Goal: Task Accomplishment & Management: Complete application form

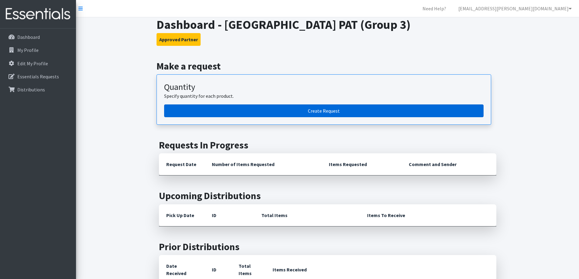
click at [286, 112] on link "Create Request" at bounding box center [323, 110] width 319 height 13
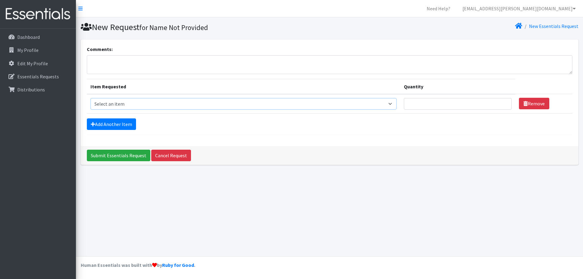
click at [117, 101] on select "Select an item Size 0/Newborn Size 1 Size 2 Size 3 Size 4 Size 5 Size 6 Size 7 …" at bounding box center [244, 104] width 307 height 12
select select "1098"
click at [91, 98] on select "Select an item Size 0/Newborn Size 1 Size 2 Size 3 Size 4 Size 5 Size 6 Size 7 …" at bounding box center [244, 104] width 307 height 12
click at [424, 105] on input "Quantity" at bounding box center [458, 104] width 108 height 12
type input "500"
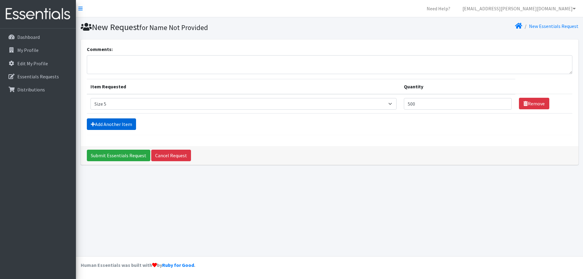
click at [106, 121] on link "Add Another Item" at bounding box center [111, 124] width 49 height 12
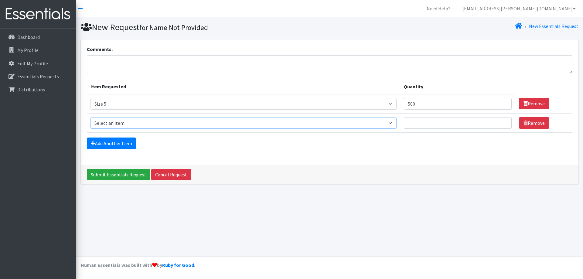
click at [106, 120] on select "Select an item Size 0/Newborn Size 1 Size 2 Size 3 Size 4 Size 5 Size 6 Size 7 …" at bounding box center [244, 123] width 307 height 12
select select "1100"
click at [91, 117] on select "Select an item Size 0/Newborn Size 1 Size 2 Size 3 Size 4 Size 5 Size 6 Size 7 …" at bounding box center [244, 123] width 307 height 12
click at [417, 121] on input "Quantity" at bounding box center [458, 123] width 108 height 12
type input "625"
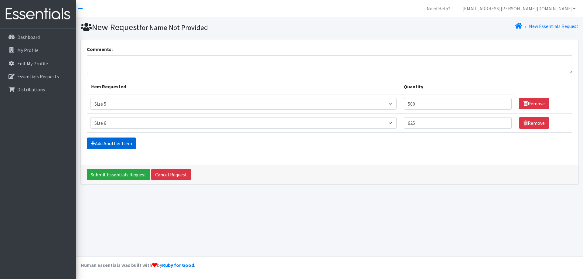
click at [104, 142] on link "Add Another Item" at bounding box center [111, 144] width 49 height 12
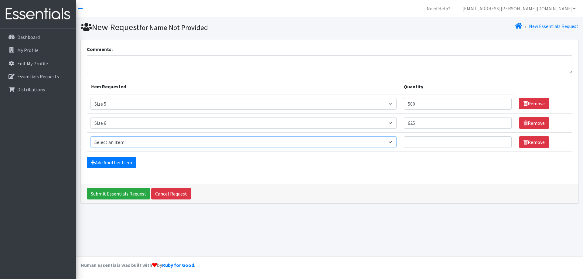
click at [104, 145] on select "Select an item Size 0/Newborn Size 1 Size 2 Size 3 Size 4 Size 5 Size 6 Size 7 …" at bounding box center [244, 142] width 307 height 12
select select "1105"
click at [91, 136] on select "Select an item Size 0/Newborn Size 1 Size 2 Size 3 Size 4 Size 5 Size 6 Size 7 …" at bounding box center [244, 142] width 307 height 12
click at [433, 146] on input "Quantity" at bounding box center [458, 142] width 108 height 12
type input "200"
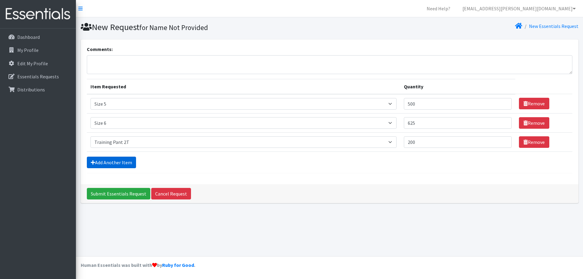
click at [96, 161] on link "Add Another Item" at bounding box center [111, 163] width 49 height 12
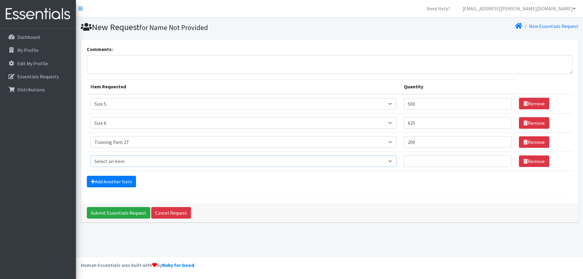
click at [104, 159] on select "Select an item Size 0/Newborn Size 1 Size 2 Size 3 Size 4 Size 5 Size 6 Size 7 …" at bounding box center [244, 162] width 307 height 12
select select "1107"
click at [91, 156] on select "Select an item Size 0/Newborn Size 1 Size 2 Size 3 Size 4 Size 5 Size 6 Size 7 …" at bounding box center [244, 162] width 307 height 12
click at [440, 161] on input "Quantity" at bounding box center [458, 162] width 108 height 12
type input "250"
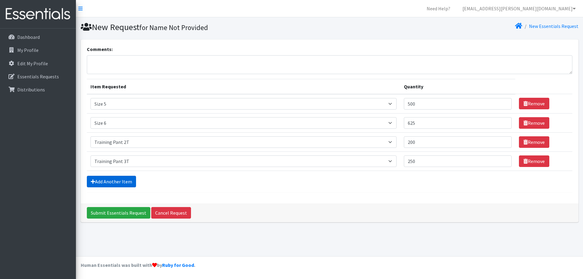
click at [111, 184] on link "Add Another Item" at bounding box center [111, 182] width 49 height 12
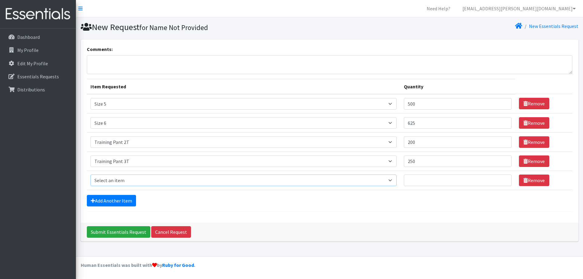
click at [111, 180] on select "Select an item Size 0/Newborn Size 1 Size 2 Size 3 Size 4 Size 5 Size 6 Size 7 …" at bounding box center [244, 181] width 307 height 12
select select "1093"
click at [91, 175] on select "Select an item Size 0/Newborn Size 1 Size 2 Size 3 Size 4 Size 5 Size 6 Size 7 …" at bounding box center [244, 181] width 307 height 12
click at [435, 180] on input "Quantity" at bounding box center [458, 181] width 108 height 12
type input "300"
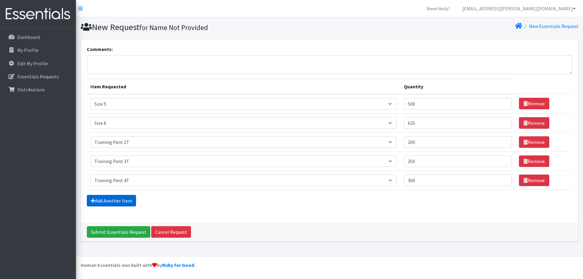
click at [128, 200] on link "Add Another Item" at bounding box center [111, 201] width 49 height 12
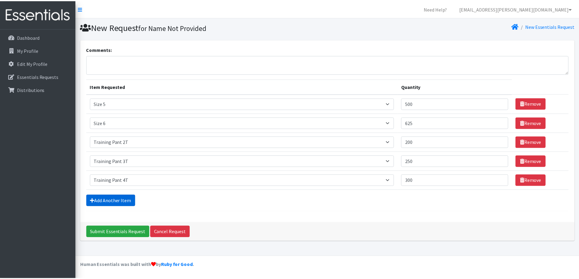
scroll to position [9, 0]
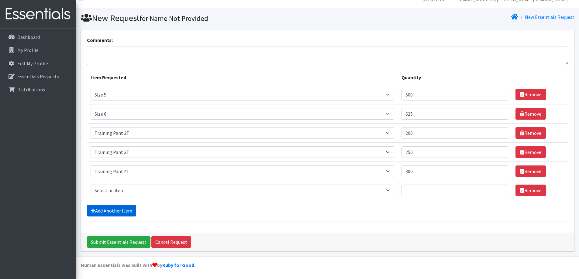
click at [121, 210] on link "Add Another Item" at bounding box center [111, 211] width 49 height 12
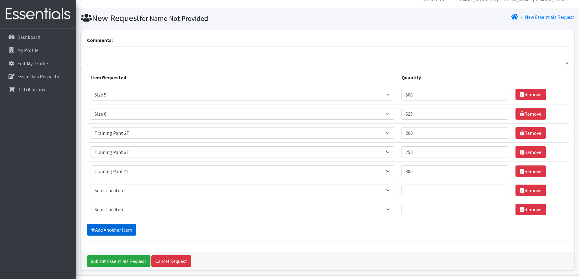
scroll to position [28, 0]
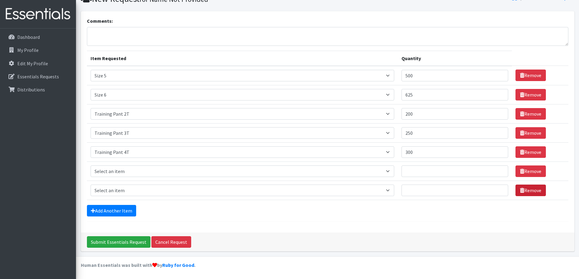
click at [526, 191] on link "Remove" at bounding box center [530, 191] width 30 height 12
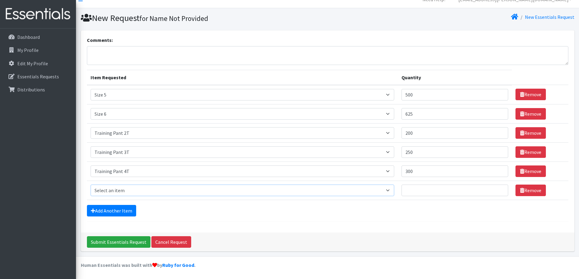
click at [102, 195] on select "Select an item Size 0/Newborn Size 1 Size 2 Size 3 Size 4 Size 5 Size 6 Size 7 …" at bounding box center [242, 191] width 303 height 12
click at [396, 211] on div "Add Another Item" at bounding box center [327, 211] width 481 height 12
click at [540, 190] on link "Remove" at bounding box center [530, 191] width 30 height 12
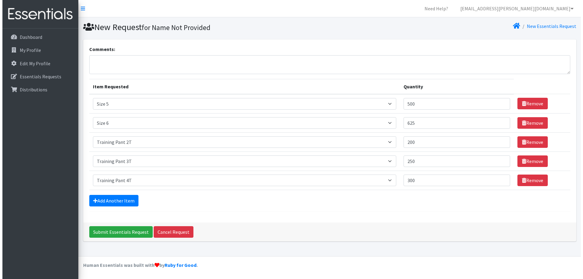
scroll to position [0, 0]
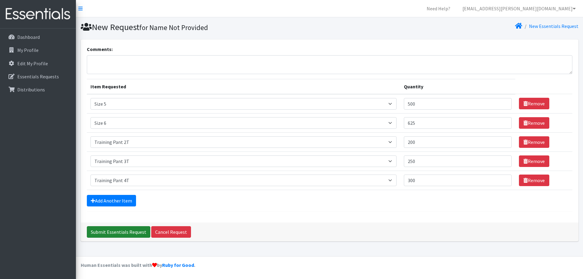
click at [126, 231] on input "Submit Essentials Request" at bounding box center [118, 232] width 63 height 12
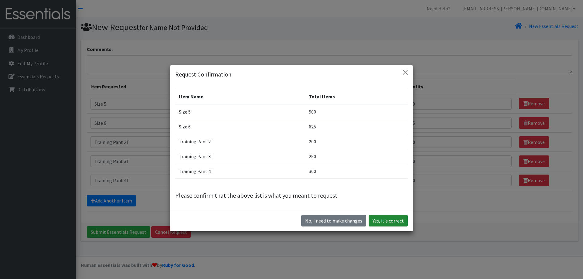
click at [389, 217] on button "Yes, it's correct" at bounding box center [388, 221] width 39 height 12
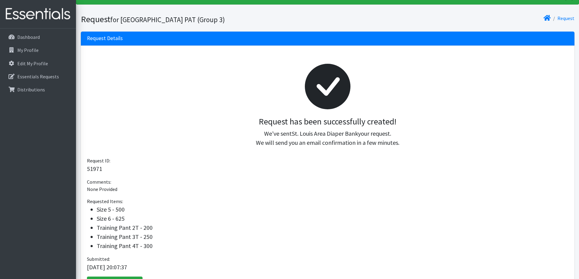
scroll to position [76, 0]
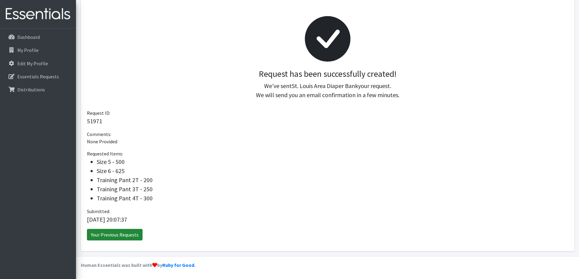
click at [136, 237] on link "Your Previous Requests" at bounding box center [115, 235] width 56 height 12
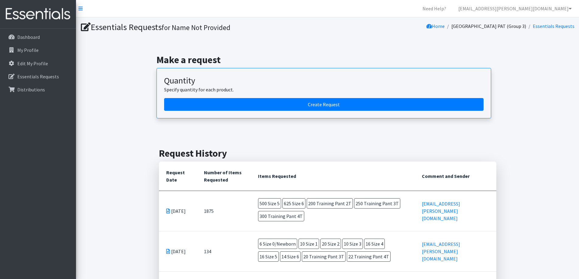
click at [177, 229] on td "Sep 9 2025" at bounding box center [178, 211] width 38 height 40
click at [173, 245] on td "Aug 11 2025" at bounding box center [178, 251] width 38 height 40
click at [169, 249] on icon at bounding box center [168, 251] width 4 height 5
click at [302, 255] on span "20 Training Pant 3T" at bounding box center [324, 257] width 44 height 10
click at [437, 252] on link "[EMAIL_ADDRESS][PERSON_NAME][DOMAIN_NAME]" at bounding box center [441, 251] width 38 height 21
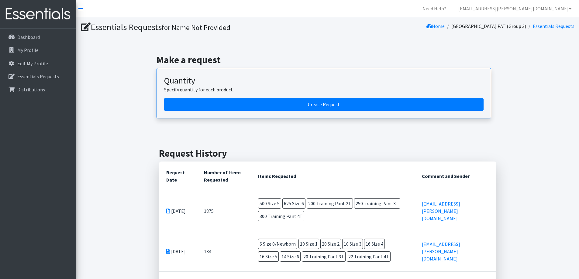
click at [279, 252] on span "16 Size 5" at bounding box center [268, 257] width 21 height 10
click at [327, 268] on td "6 Size 0/Newborn 10 Size 1 20 Size 2 10 Size 3 16 Size 4 16 Size 5 14 Size 6 20…" at bounding box center [333, 251] width 164 height 40
click at [281, 265] on td "6 Size 0/Newborn 10 Size 1 20 Size 2 10 Size 3 16 Size 4 16 Size 5 14 Size 6 20…" at bounding box center [333, 251] width 164 height 40
